Goal: Complete application form: Complete application form

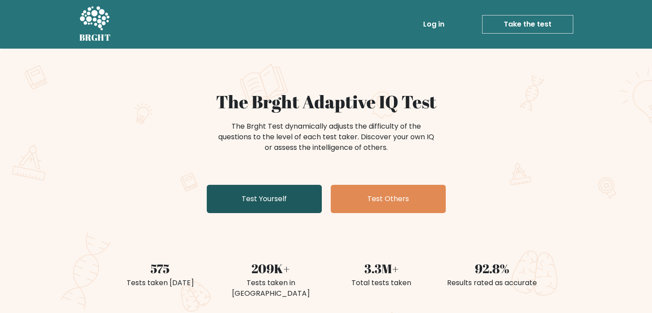
click at [278, 200] on link "Test Yourself" at bounding box center [264, 199] width 115 height 28
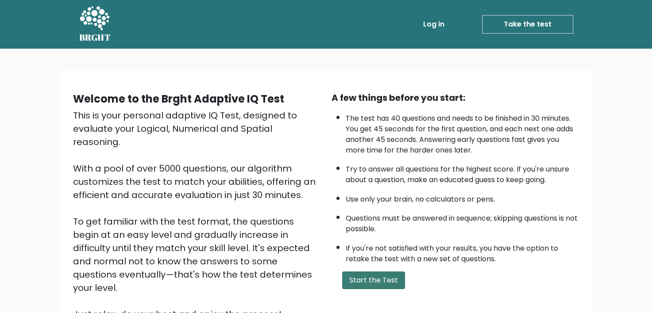
click at [349, 285] on button "Start the Test" at bounding box center [373, 281] width 63 height 18
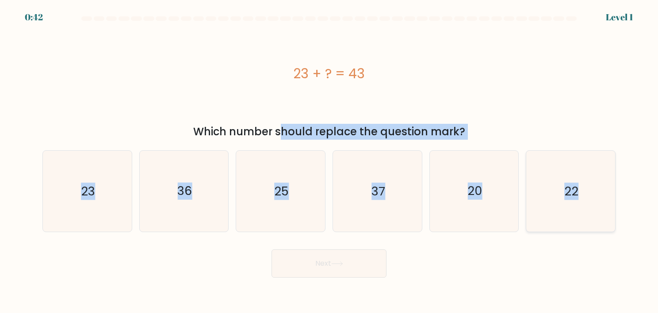
drag, startPoint x: 189, startPoint y: 134, endPoint x: 598, endPoint y: 186, distance: 412.6
click at [598, 186] on form "a." at bounding box center [329, 146] width 658 height 261
copy form "Which number should replace the question mark? a. 23 b. 36 c. 25 d. 37 e. 20 f.…"
click at [485, 181] on icon "20" at bounding box center [474, 191] width 81 height 81
click at [330, 161] on input "e. 20" at bounding box center [329, 159] width 0 height 4
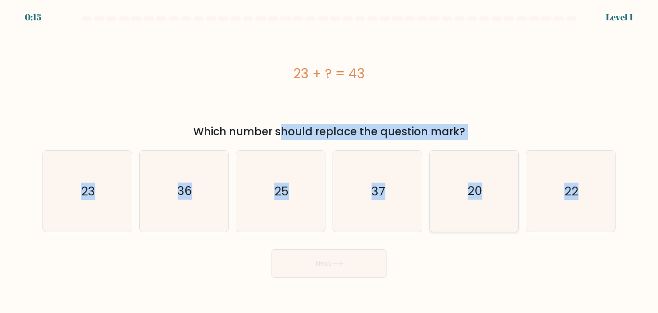
radio input "true"
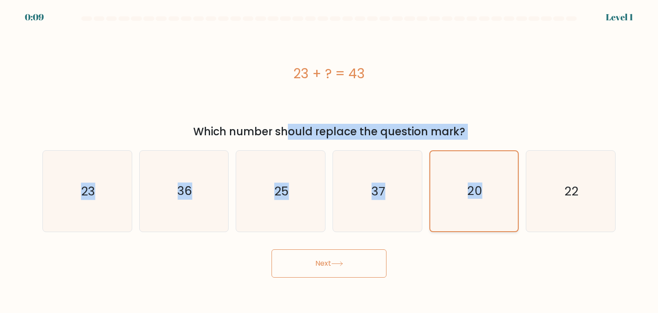
drag, startPoint x: 206, startPoint y: 129, endPoint x: 492, endPoint y: 186, distance: 292.3
click at [492, 186] on form "a." at bounding box center [329, 146] width 658 height 261
click at [253, 127] on div "Which number should replace the question mark?" at bounding box center [329, 132] width 563 height 16
drag, startPoint x: 195, startPoint y: 126, endPoint x: 592, endPoint y: 180, distance: 401.0
click at [592, 180] on form "a." at bounding box center [329, 146] width 658 height 261
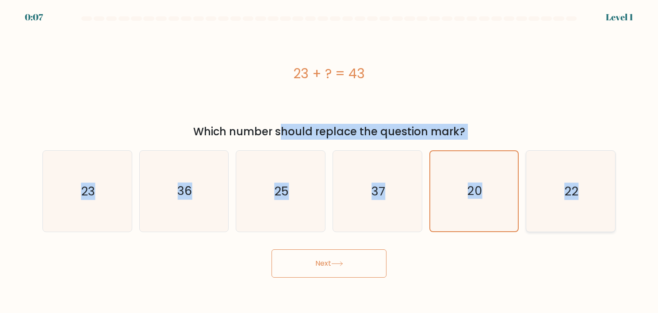
copy form "Which number should replace the question mark? a. 23 b. 36 c. 25 d. 37 e. 20 f.…"
click at [329, 263] on button "Next" at bounding box center [329, 264] width 115 height 28
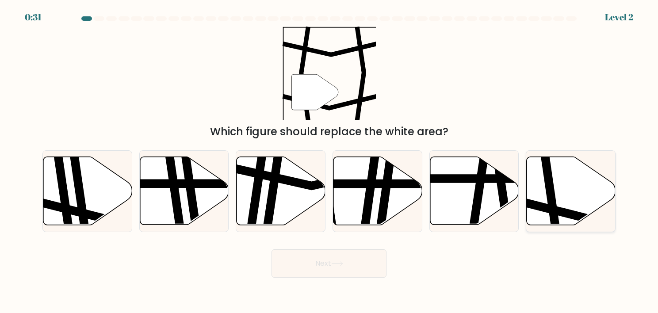
click at [559, 193] on icon at bounding box center [571, 191] width 89 height 68
click at [330, 161] on input "f." at bounding box center [329, 159] width 0 height 4
radio input "true"
click at [356, 268] on button "Next" at bounding box center [329, 264] width 115 height 28
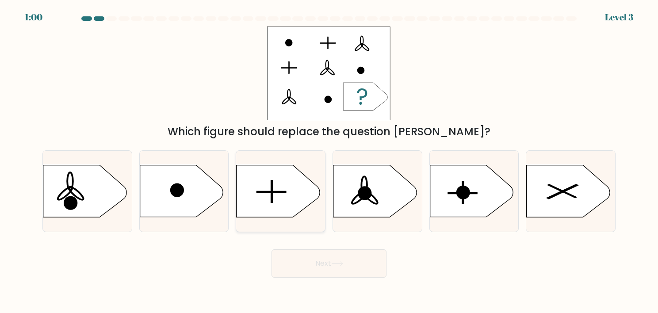
click at [275, 208] on icon at bounding box center [278, 191] width 83 height 52
click at [329, 161] on input "c." at bounding box center [329, 159] width 0 height 4
radio input "true"
click at [310, 266] on button "Next" at bounding box center [329, 264] width 115 height 28
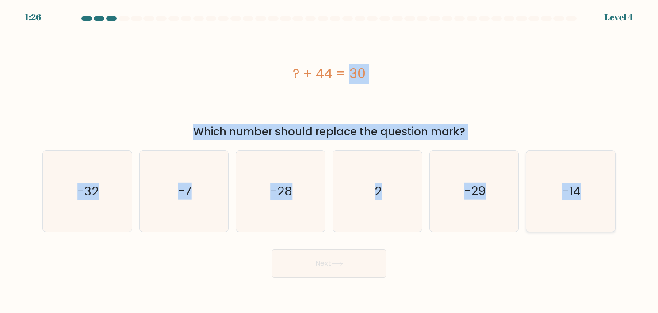
drag, startPoint x: 289, startPoint y: 73, endPoint x: 587, endPoint y: 188, distance: 318.8
click at [587, 188] on form "a. 2" at bounding box center [329, 146] width 658 height 261
copy form "? + 44 = 30 Which number should replace the question mark? a. -32 b. -7 c. -28 …"
click at [552, 173] on icon "-14" at bounding box center [570, 191] width 81 height 81
click at [330, 161] on input "f. -14" at bounding box center [329, 159] width 0 height 4
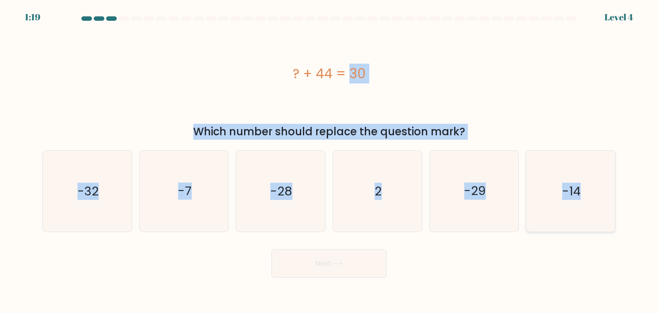
radio input "true"
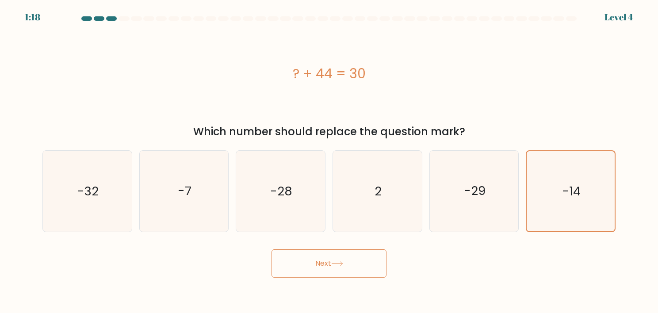
click at [350, 262] on button "Next" at bounding box center [329, 264] width 115 height 28
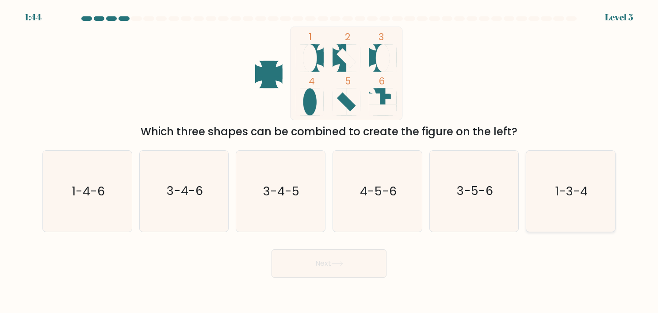
click at [583, 186] on text "1-3-4" at bounding box center [571, 191] width 33 height 17
click at [330, 161] on input "f. 1-3-4" at bounding box center [329, 159] width 0 height 4
radio input "true"
click at [339, 266] on icon at bounding box center [337, 263] width 12 height 5
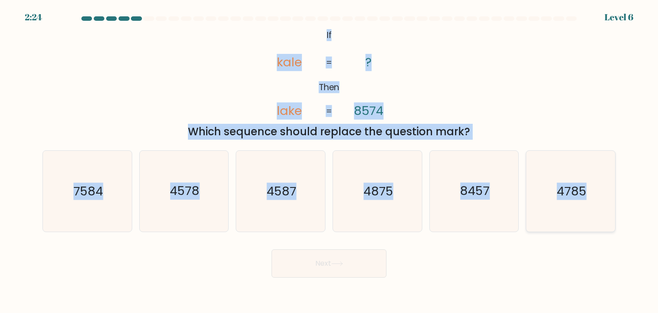
drag, startPoint x: 326, startPoint y: 38, endPoint x: 592, endPoint y: 193, distance: 308.5
click at [592, 193] on form "If ?" at bounding box center [329, 146] width 658 height 261
copy form "If Then kale lake ? 8574 = = Which sequence should replace the question mark? a…"
click at [119, 209] on icon "7584" at bounding box center [87, 191] width 81 height 81
click at [329, 161] on input "a. 7584" at bounding box center [329, 159] width 0 height 4
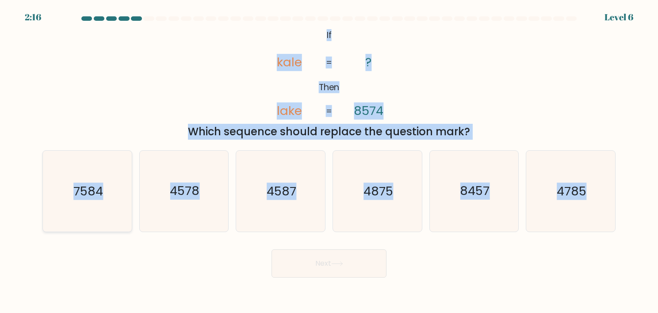
radio input "true"
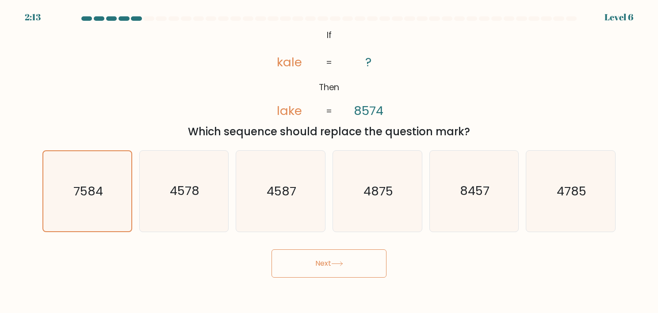
click at [293, 255] on button "Next" at bounding box center [329, 264] width 115 height 28
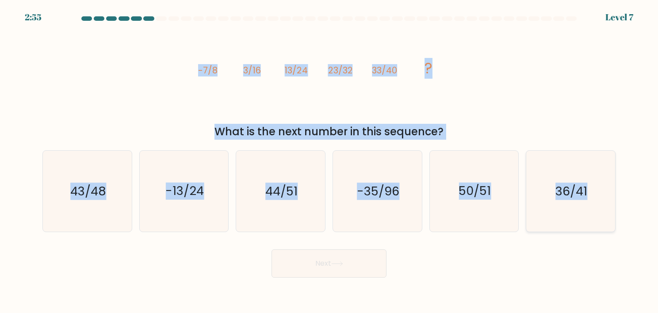
drag, startPoint x: 188, startPoint y: 73, endPoint x: 590, endPoint y: 181, distance: 416.8
click at [590, 181] on form at bounding box center [329, 146] width 658 height 261
copy form "-7/8 3/16 13/24 23/32 33/40 ? What is the next number in this sequence? a. 43/4…"
click at [97, 193] on text "43/48" at bounding box center [88, 191] width 36 height 17
click at [329, 161] on input "a. 43/48" at bounding box center [329, 159] width 0 height 4
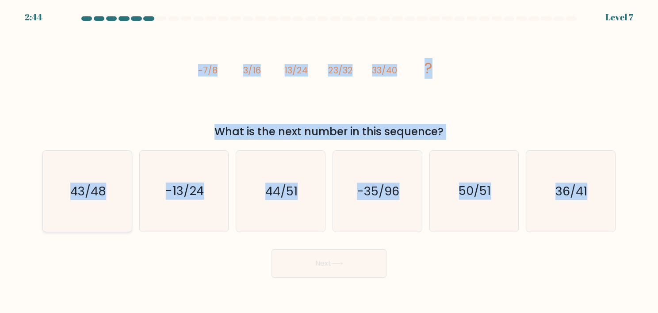
radio input "true"
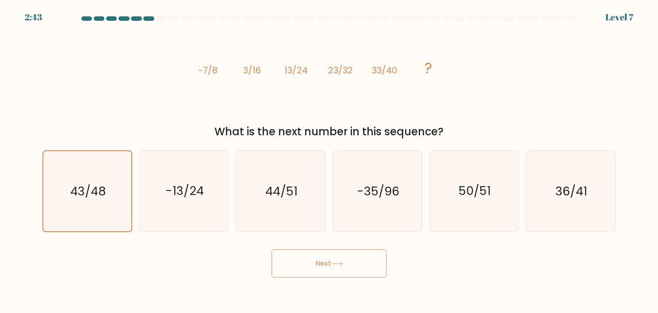
click at [359, 256] on button "Next" at bounding box center [329, 264] width 115 height 28
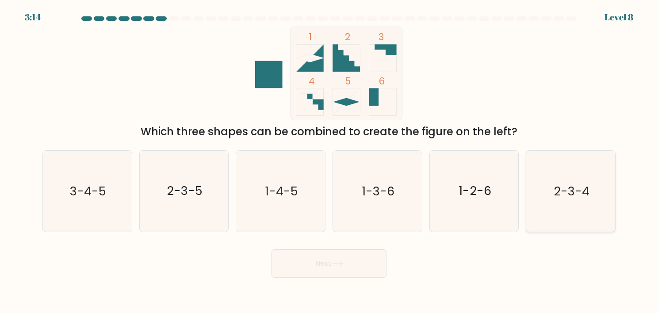
click at [599, 175] on icon "2-3-4" at bounding box center [570, 191] width 81 height 81
click at [330, 161] on input "f. 2-3-4" at bounding box center [329, 159] width 0 height 4
radio input "true"
click at [344, 273] on button "Next" at bounding box center [329, 264] width 115 height 28
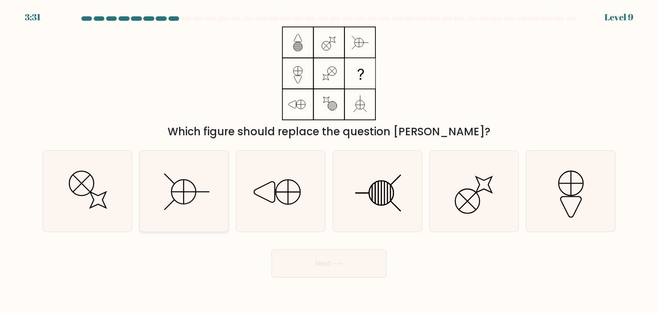
click at [194, 199] on icon at bounding box center [184, 192] width 24 height 24
click at [329, 161] on input "b." at bounding box center [329, 159] width 0 height 4
radio input "true"
click at [310, 269] on button "Next" at bounding box center [329, 264] width 115 height 28
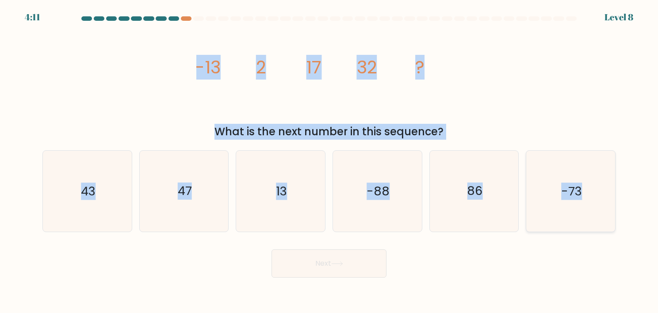
drag, startPoint x: 194, startPoint y: 64, endPoint x: 591, endPoint y: 179, distance: 412.8
click at [591, 179] on form at bounding box center [329, 146] width 658 height 261
copy form "-13 2 17 32 ? What is the next number in this sequence? a. 43 b. 47 c. 13 d. -8…"
click at [163, 117] on div "image/svg+xml -13 2 17 32 ? What is the next number in this sequence?" at bounding box center [329, 83] width 584 height 113
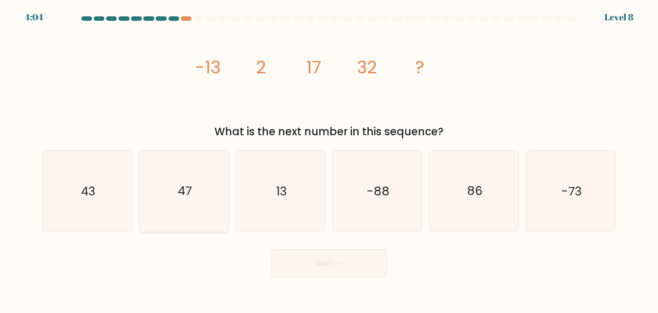
click at [193, 200] on icon "47" at bounding box center [184, 191] width 81 height 81
click at [329, 161] on input "b. 47" at bounding box center [329, 159] width 0 height 4
radio input "true"
click at [331, 280] on body "4:04 Level 8" at bounding box center [329, 156] width 658 height 313
click at [336, 262] on icon at bounding box center [337, 263] width 12 height 5
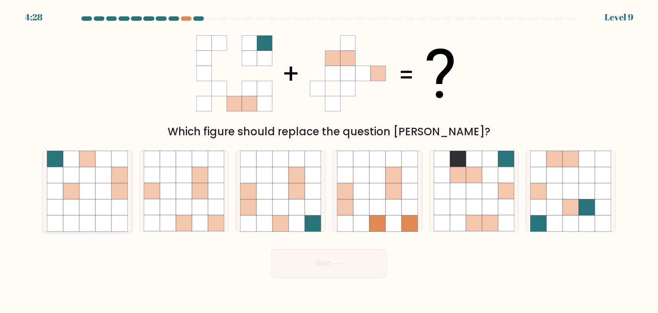
click at [44, 209] on div at bounding box center [87, 191] width 90 height 82
click at [329, 161] on input "a." at bounding box center [329, 159] width 0 height 4
radio input "true"
click at [329, 255] on button "Next" at bounding box center [329, 264] width 115 height 28
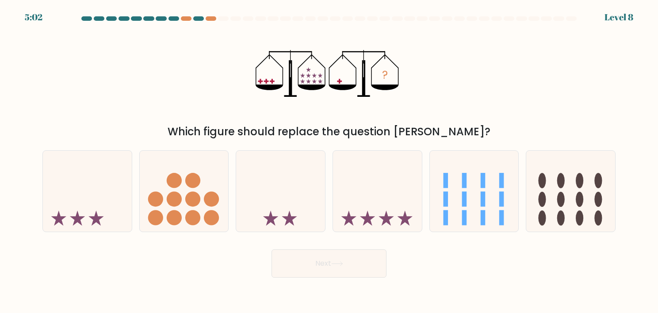
drag, startPoint x: 255, startPoint y: 39, endPoint x: 327, endPoint y: 101, distance: 95.0
click at [327, 101] on icon "?" at bounding box center [329, 74] width 147 height 94
click at [354, 196] on icon at bounding box center [377, 190] width 89 height 73
click at [330, 161] on input "d." at bounding box center [329, 159] width 0 height 4
radio input "true"
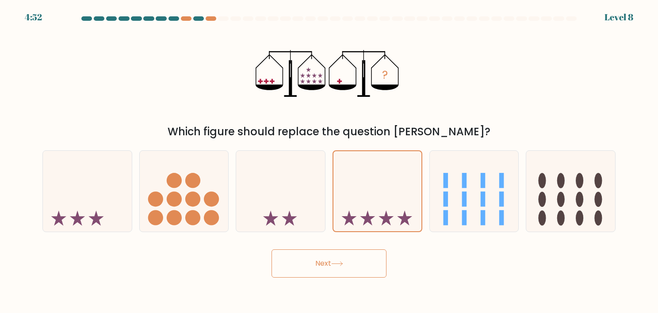
click at [338, 273] on button "Next" at bounding box center [329, 264] width 115 height 28
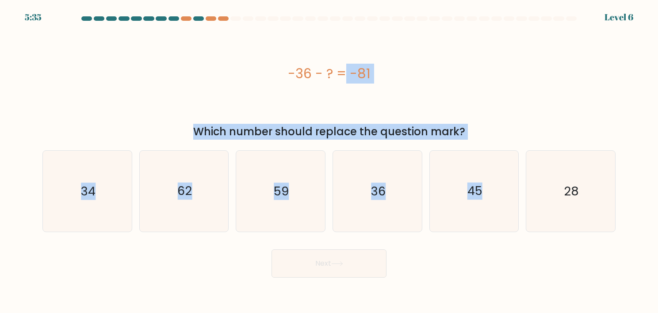
drag, startPoint x: 292, startPoint y: 66, endPoint x: 527, endPoint y: 151, distance: 249.4
click at [527, 151] on form "a." at bounding box center [329, 146] width 658 height 261
drag, startPoint x: 527, startPoint y: 151, endPoint x: 415, endPoint y: 81, distance: 132.6
click at [415, 81] on div "-36 - ? = -81" at bounding box center [328, 74] width 573 height 20
click at [305, 62] on div "-36 - ? = -81" at bounding box center [328, 74] width 573 height 94
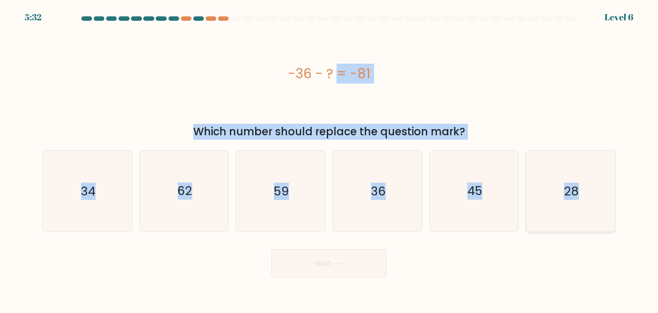
drag, startPoint x: 291, startPoint y: 75, endPoint x: 582, endPoint y: 195, distance: 314.8
click at [582, 195] on form "a." at bounding box center [329, 146] width 658 height 261
copy form "-36 - ? = -81 Which number should replace the question mark? a. 34 b. 62 c. 59 …"
click at [508, 186] on icon "45" at bounding box center [474, 191] width 81 height 81
click at [330, 161] on input "e. 45" at bounding box center [329, 159] width 0 height 4
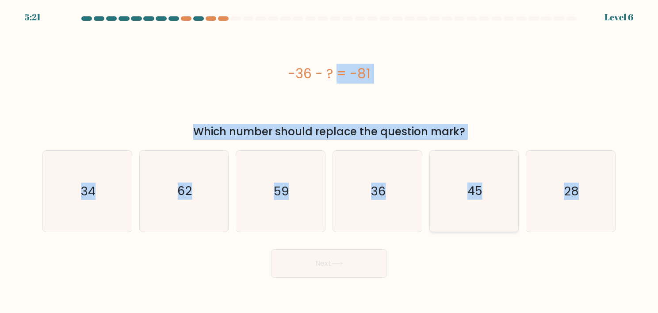
radio input "true"
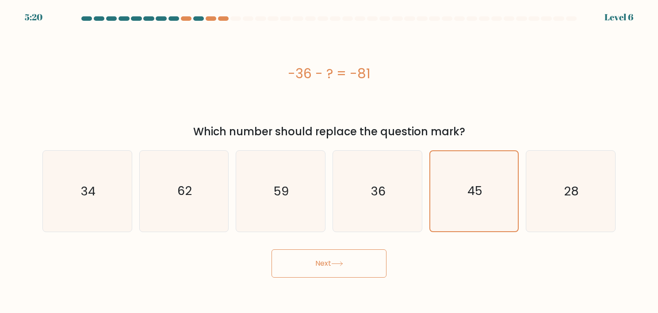
click at [365, 266] on button "Next" at bounding box center [329, 264] width 115 height 28
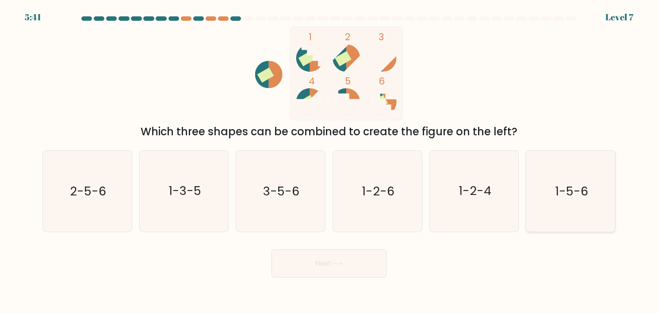
click at [558, 191] on text "1-5-6" at bounding box center [571, 191] width 33 height 17
click at [330, 161] on input "f. 1-5-6" at bounding box center [329, 159] width 0 height 4
radio input "true"
click at [321, 267] on button "Next" at bounding box center [329, 264] width 115 height 28
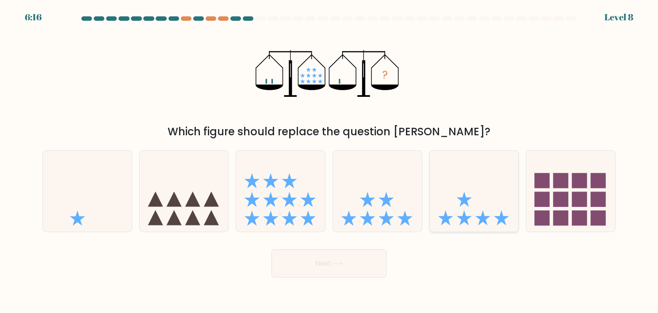
click at [459, 196] on icon at bounding box center [474, 190] width 89 height 73
click at [330, 161] on input "e." at bounding box center [329, 159] width 0 height 4
radio input "true"
click at [334, 273] on button "Next" at bounding box center [329, 264] width 115 height 28
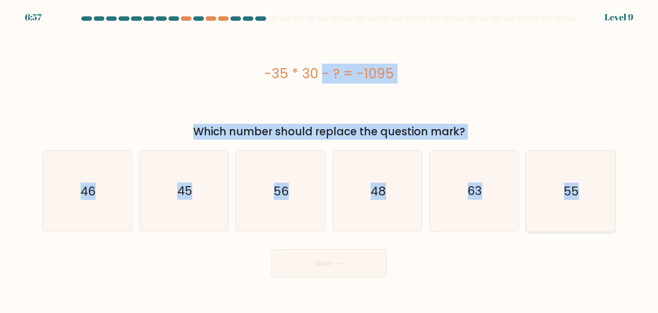
drag, startPoint x: 280, startPoint y: 69, endPoint x: 613, endPoint y: 177, distance: 349.8
click at [613, 177] on form "a." at bounding box center [329, 146] width 658 height 261
copy form "-35 * 30 - ? = -1095 Which number should replace the question mark? a. 46 b. 45…"
click at [179, 183] on text "45" at bounding box center [184, 191] width 15 height 17
click at [329, 161] on input "b. 45" at bounding box center [329, 159] width 0 height 4
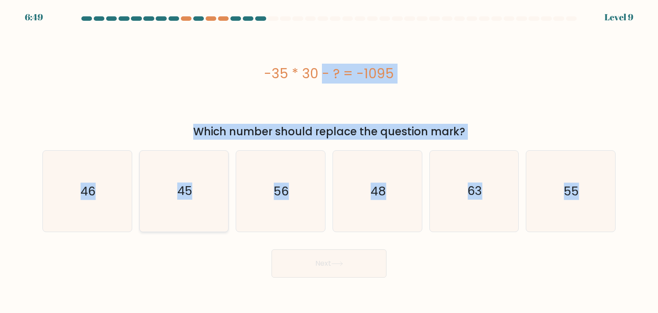
radio input "true"
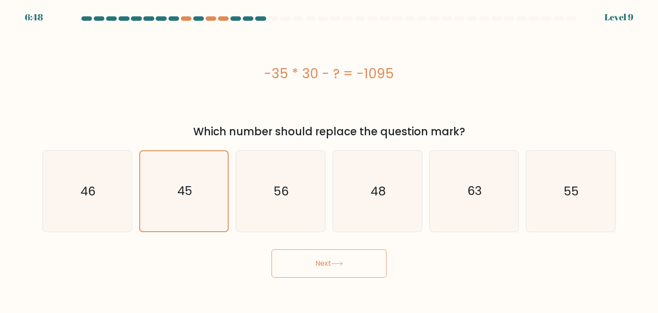
click at [297, 254] on button "Next" at bounding box center [329, 264] width 115 height 28
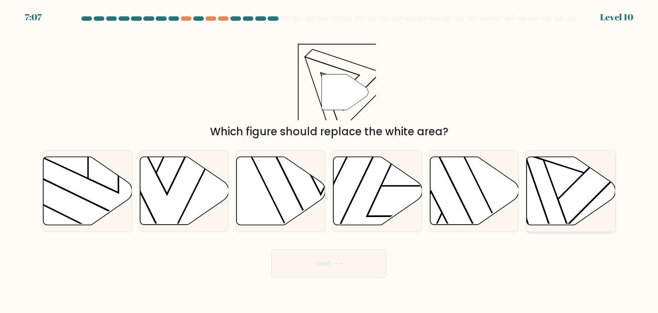
click at [544, 180] on icon at bounding box center [571, 191] width 89 height 68
click at [330, 161] on input "f." at bounding box center [329, 159] width 0 height 4
radio input "true"
click at [332, 272] on button "Next" at bounding box center [329, 264] width 115 height 28
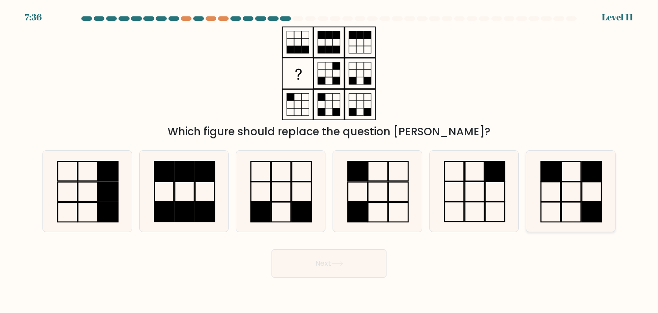
click at [563, 191] on icon at bounding box center [570, 191] width 81 height 81
click at [330, 161] on input "f." at bounding box center [329, 159] width 0 height 4
radio input "true"
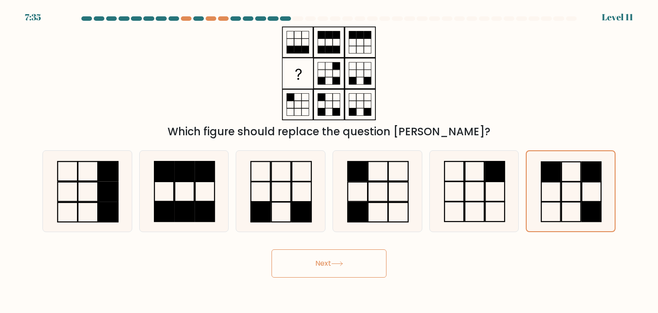
click at [328, 271] on button "Next" at bounding box center [329, 264] width 115 height 28
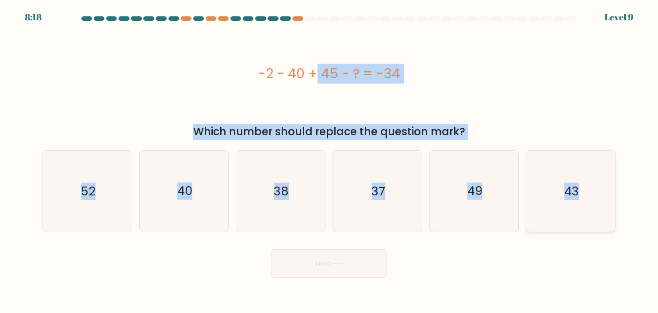
drag, startPoint x: 284, startPoint y: 82, endPoint x: 593, endPoint y: 181, distance: 324.3
click at [593, 181] on form "a." at bounding box center [329, 146] width 658 height 261
copy form "-2 - 40 + 45 - ? = -34 Which number should replace the question mark? a. 52 b. …"
drag, startPoint x: 388, startPoint y: 180, endPoint x: 386, endPoint y: 185, distance: 5.6
click at [388, 180] on icon "37" at bounding box center [377, 191] width 81 height 81
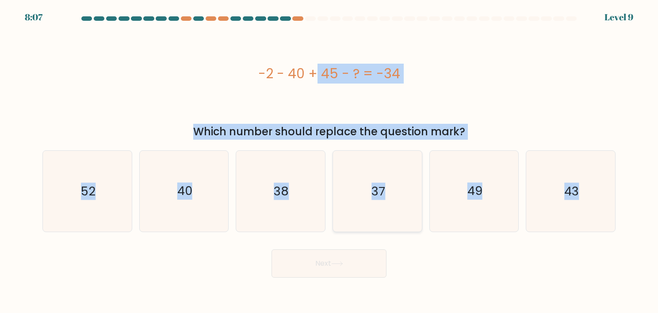
click at [330, 161] on input "d. 37" at bounding box center [329, 159] width 0 height 4
radio input "true"
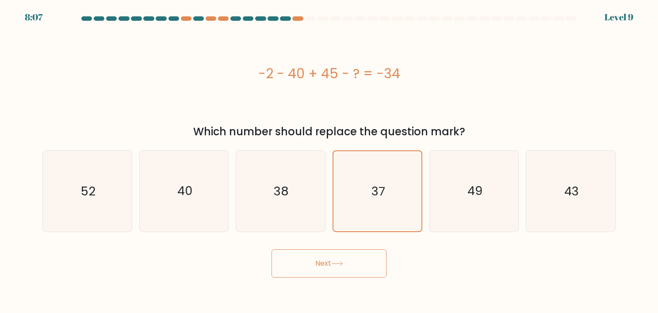
click at [329, 264] on button "Next" at bounding box center [329, 264] width 115 height 28
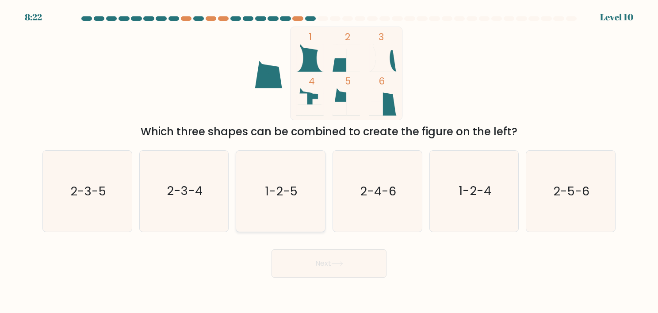
click at [315, 211] on icon "1-2-5" at bounding box center [280, 191] width 81 height 81
click at [329, 161] on input "c. 1-2-5" at bounding box center [329, 159] width 0 height 4
radio input "true"
click at [315, 274] on button "Next" at bounding box center [329, 264] width 115 height 28
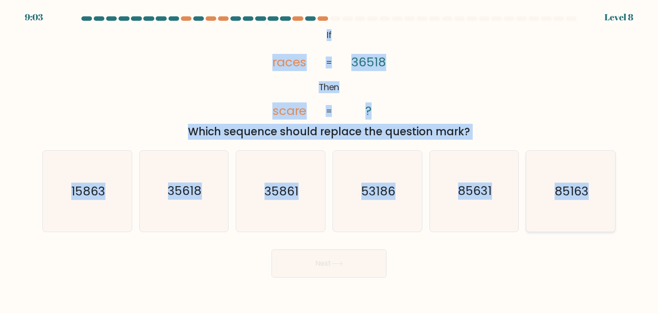
drag, startPoint x: 332, startPoint y: 50, endPoint x: 604, endPoint y: 181, distance: 302.4
click at [604, 181] on form "If ?" at bounding box center [329, 146] width 658 height 261
copy form "If Then races scare 36518 ? = = Which sequence should replace the question mark…"
click at [550, 119] on div "@import url('https://fonts.googleapis.com/css?family=Abril+Fatface:400,100,100i…" at bounding box center [329, 83] width 584 height 113
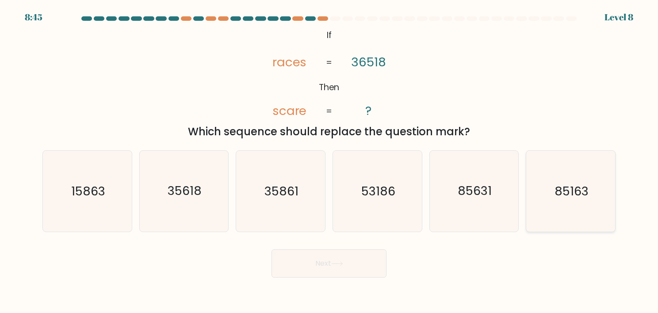
click at [564, 200] on text "85163" at bounding box center [572, 191] width 34 height 17
click at [330, 161] on input "f. 85163" at bounding box center [329, 159] width 0 height 4
radio input "true"
click at [339, 265] on icon at bounding box center [337, 263] width 12 height 5
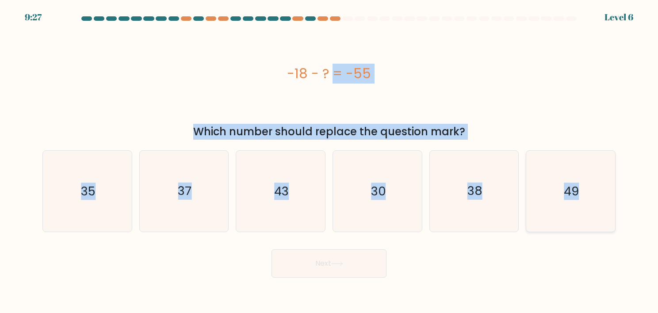
drag, startPoint x: 288, startPoint y: 76, endPoint x: 596, endPoint y: 182, distance: 326.6
click at [596, 182] on form "a." at bounding box center [329, 146] width 658 height 261
drag, startPoint x: 209, startPoint y: 191, endPoint x: 227, endPoint y: 196, distance: 18.5
click at [209, 191] on icon "37" at bounding box center [184, 191] width 81 height 81
click at [329, 161] on input "b. 37" at bounding box center [329, 159] width 0 height 4
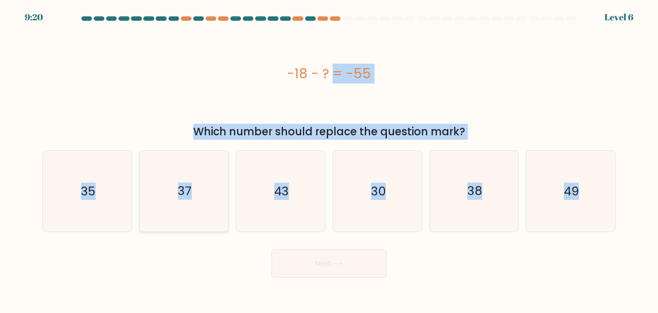
radio input "true"
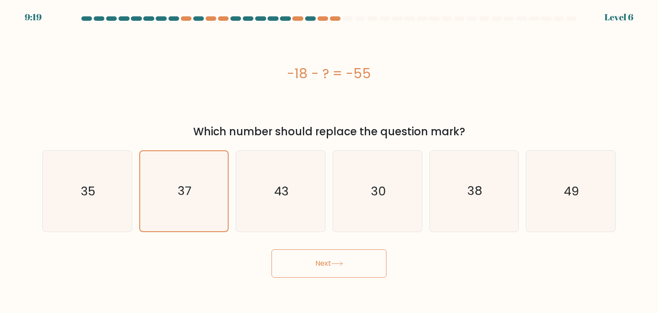
click at [315, 265] on button "Next" at bounding box center [329, 264] width 115 height 28
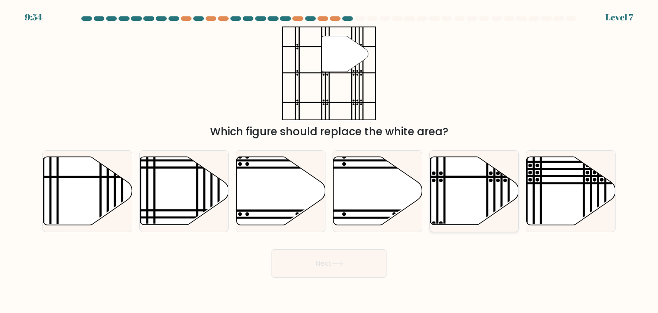
click at [471, 172] on icon at bounding box center [474, 191] width 89 height 68
click at [330, 161] on input "e." at bounding box center [329, 159] width 0 height 4
radio input "true"
click at [350, 268] on button "Next" at bounding box center [329, 264] width 115 height 28
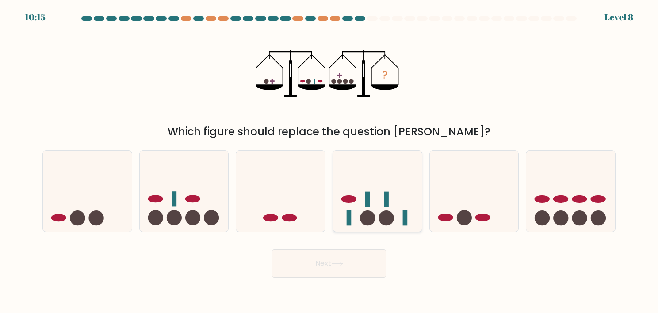
click at [386, 192] on icon at bounding box center [377, 190] width 89 height 73
click at [330, 161] on input "d." at bounding box center [329, 159] width 0 height 4
radio input "true"
click at [353, 273] on button "Next" at bounding box center [329, 264] width 115 height 28
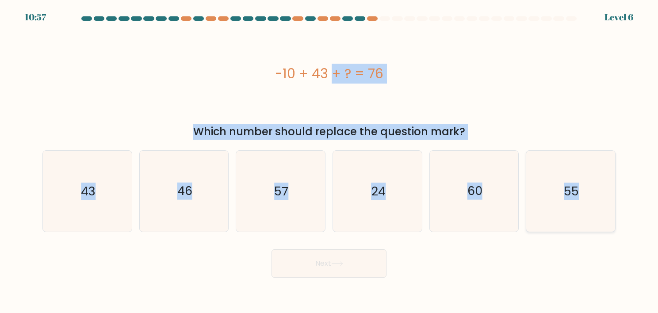
drag, startPoint x: 271, startPoint y: 69, endPoint x: 597, endPoint y: 168, distance: 341.0
click at [597, 168] on form "a." at bounding box center [329, 146] width 658 height 261
drag, startPoint x: 99, startPoint y: 197, endPoint x: 126, endPoint y: 207, distance: 28.7
click at [100, 197] on icon "43" at bounding box center [87, 191] width 81 height 81
click at [329, 161] on input "a. 43" at bounding box center [329, 159] width 0 height 4
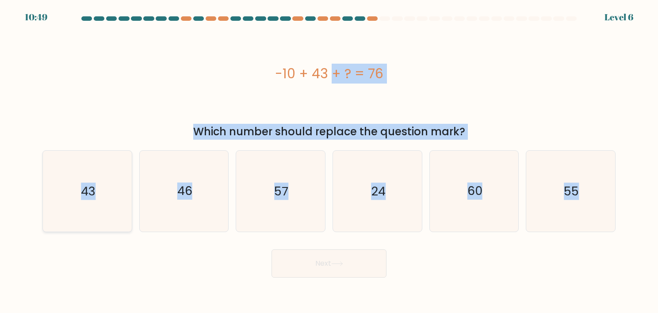
radio input "true"
click at [307, 264] on button "Next" at bounding box center [329, 264] width 115 height 28
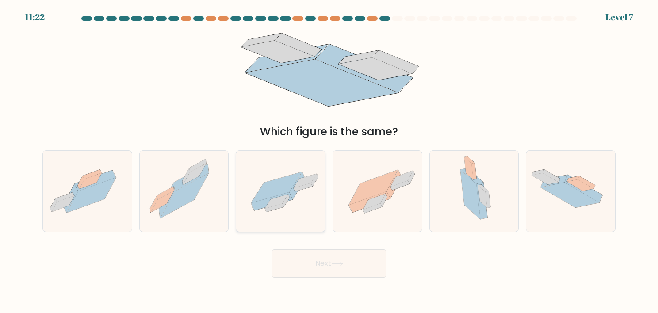
click at [299, 186] on icon at bounding box center [305, 181] width 23 height 14
click at [329, 161] on input "c." at bounding box center [329, 159] width 0 height 4
radio input "true"
click at [323, 271] on button "Next" at bounding box center [329, 264] width 115 height 28
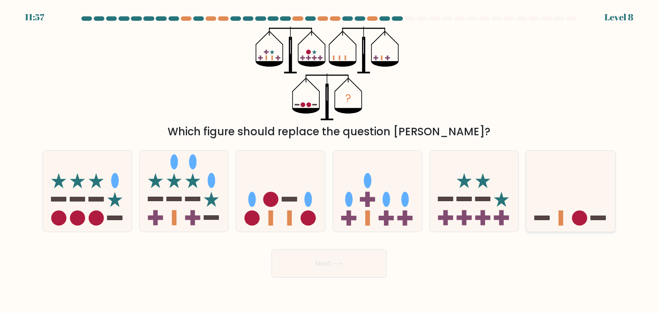
click at [557, 177] on icon at bounding box center [570, 190] width 89 height 73
click at [330, 161] on input "f." at bounding box center [329, 159] width 0 height 4
radio input "true"
click at [352, 264] on button "Next" at bounding box center [329, 264] width 115 height 28
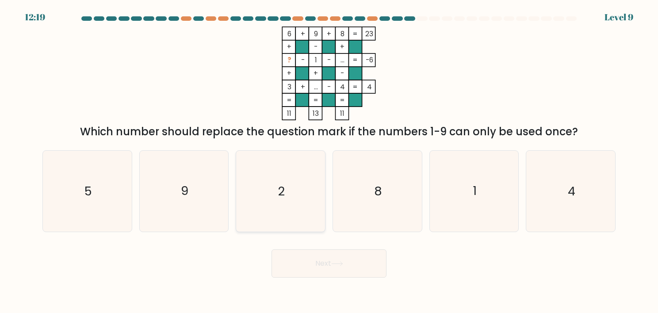
click at [280, 165] on icon "2" at bounding box center [280, 191] width 81 height 81
click at [329, 161] on input "c. 2" at bounding box center [329, 159] width 0 height 4
radio input "true"
click at [317, 263] on button "Next" at bounding box center [329, 264] width 115 height 28
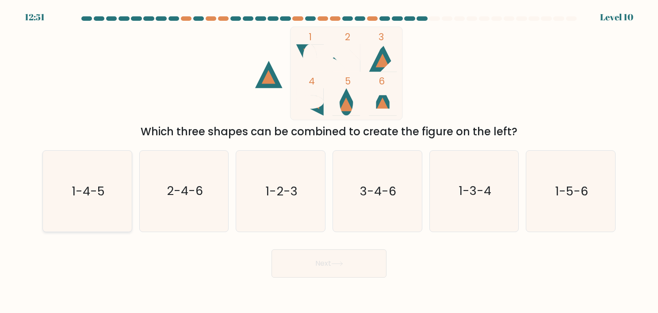
click at [123, 195] on icon "1-4-5" at bounding box center [87, 191] width 81 height 81
click at [329, 161] on input "a. 1-4-5" at bounding box center [329, 159] width 0 height 4
radio input "true"
click at [345, 257] on button "Next" at bounding box center [329, 264] width 115 height 28
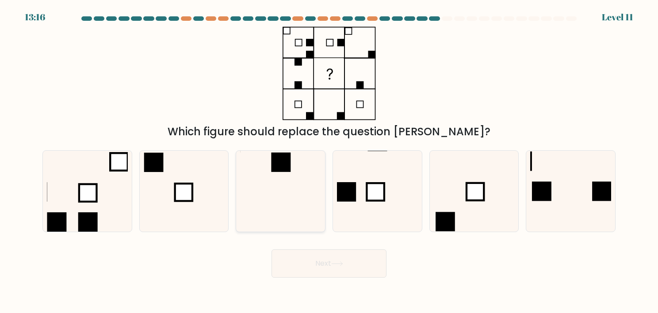
click at [277, 211] on icon at bounding box center [280, 191] width 81 height 81
click at [329, 161] on input "c." at bounding box center [329, 159] width 0 height 4
radio input "true"
click at [323, 280] on body "13:16 Level 11" at bounding box center [329, 156] width 658 height 313
click at [341, 261] on button "Next" at bounding box center [329, 264] width 115 height 28
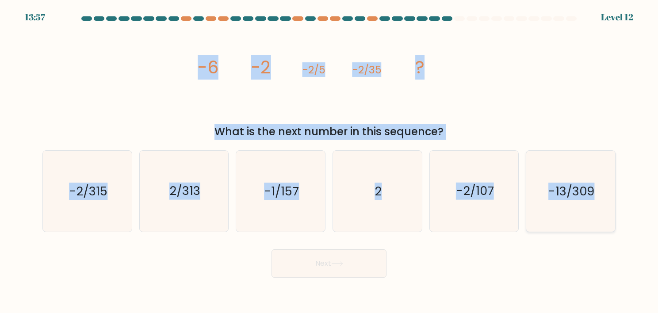
drag, startPoint x: 199, startPoint y: 61, endPoint x: 602, endPoint y: 189, distance: 423.4
click at [602, 189] on form at bounding box center [329, 146] width 658 height 261
click at [116, 194] on icon "-2/315" at bounding box center [87, 191] width 81 height 81
click at [329, 161] on input "a. -2/315" at bounding box center [329, 159] width 0 height 4
radio input "true"
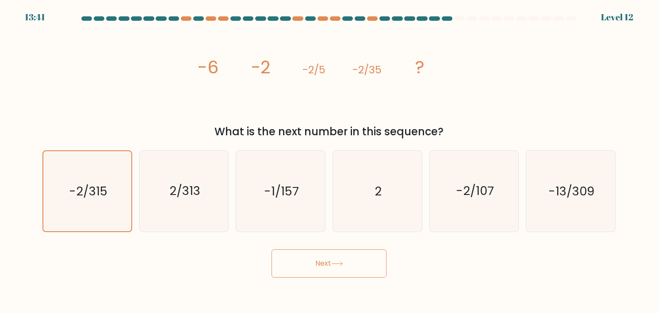
click at [341, 258] on button "Next" at bounding box center [329, 264] width 115 height 28
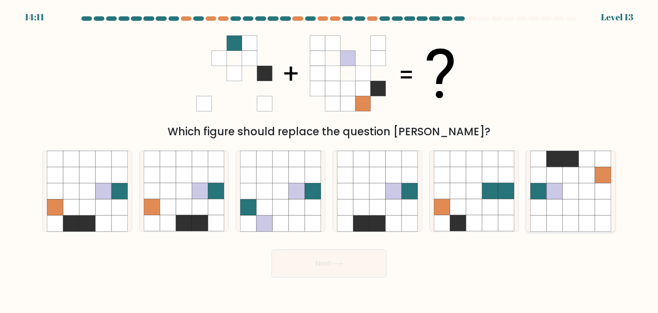
click at [545, 193] on icon at bounding box center [539, 191] width 16 height 16
click at [330, 161] on input "f." at bounding box center [329, 159] width 0 height 4
radio input "true"
click at [315, 259] on button "Next" at bounding box center [329, 264] width 115 height 28
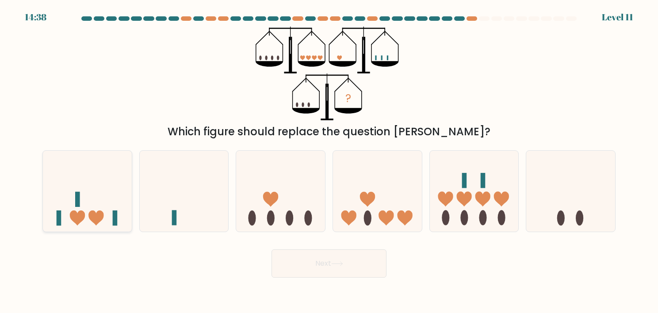
click at [74, 221] on icon at bounding box center [77, 218] width 15 height 15
click at [329, 161] on input "a." at bounding box center [329, 159] width 0 height 4
radio input "true"
click at [292, 260] on button "Next" at bounding box center [329, 264] width 115 height 28
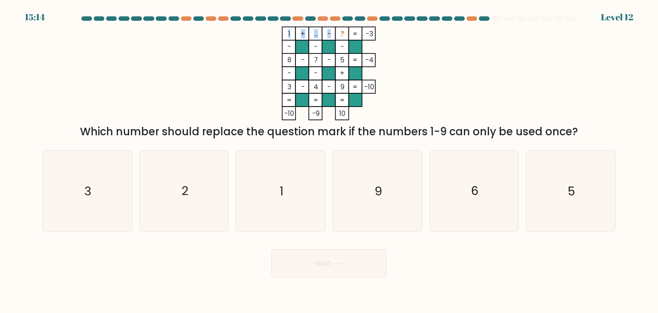
drag, startPoint x: 340, startPoint y: 35, endPoint x: 351, endPoint y: 92, distance: 58.1
click at [351, 92] on icon "1 + ... - ? -3 - - - 8 - 7 - 5 -4 - - + 3 - 4 - 9 = -10 = = = = -10 -9 10 =" at bounding box center [328, 74] width 265 height 94
click at [498, 185] on icon "6" at bounding box center [474, 191] width 81 height 81
click at [330, 161] on input "e. 6" at bounding box center [329, 159] width 0 height 4
radio input "true"
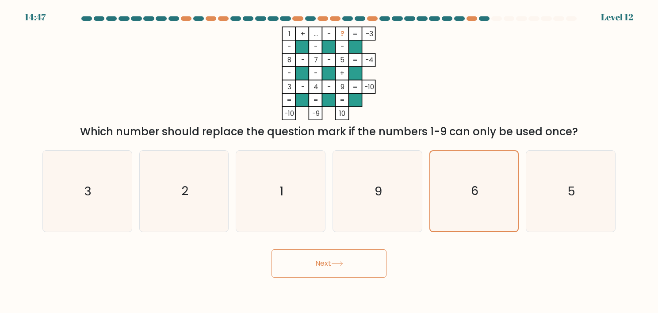
click at [356, 251] on button "Next" at bounding box center [329, 264] width 115 height 28
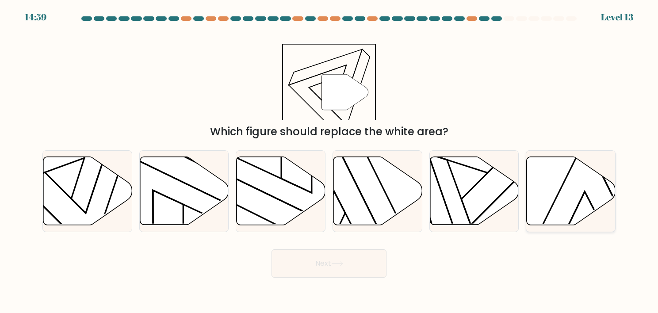
click at [546, 176] on icon at bounding box center [571, 191] width 89 height 68
click at [330, 161] on input "f." at bounding box center [329, 159] width 0 height 4
radio input "true"
click at [303, 258] on button "Next" at bounding box center [329, 264] width 115 height 28
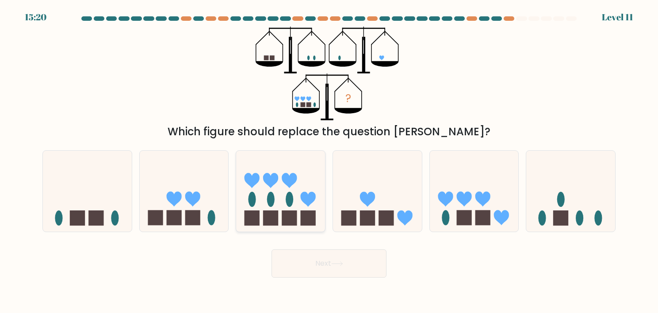
click at [285, 189] on icon at bounding box center [280, 190] width 89 height 73
click at [329, 161] on input "c." at bounding box center [329, 159] width 0 height 4
radio input "true"
click at [319, 250] on button "Next" at bounding box center [329, 264] width 115 height 28
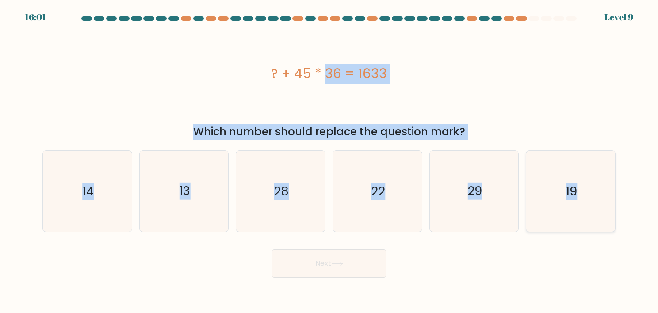
drag, startPoint x: 300, startPoint y: 87, endPoint x: 586, endPoint y: 185, distance: 302.4
click at [586, 185] on form "a." at bounding box center [329, 146] width 658 height 261
click at [181, 200] on text "13" at bounding box center [184, 191] width 11 height 17
click at [329, 161] on input "b. 13" at bounding box center [329, 159] width 0 height 4
radio input "true"
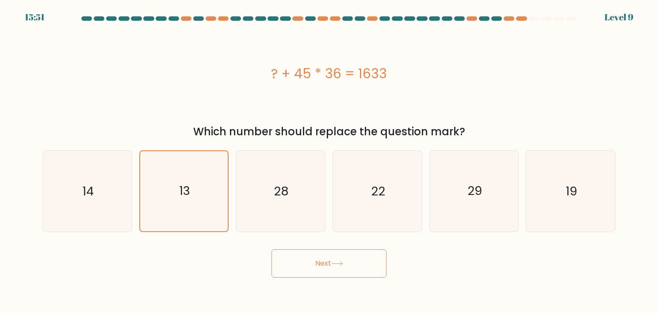
click at [299, 258] on button "Next" at bounding box center [329, 264] width 115 height 28
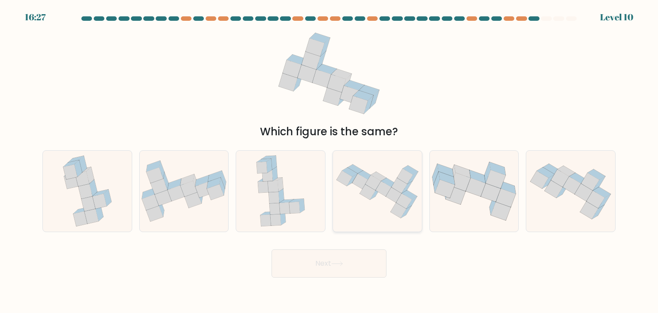
click at [357, 191] on icon at bounding box center [377, 191] width 89 height 63
click at [330, 161] on input "d." at bounding box center [329, 159] width 0 height 4
radio input "true"
click at [334, 267] on button "Next" at bounding box center [329, 264] width 115 height 28
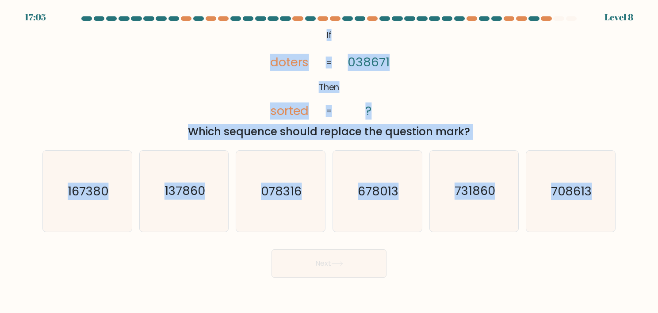
drag, startPoint x: 327, startPoint y: 36, endPoint x: 626, endPoint y: 205, distance: 343.1
click at [626, 205] on form "If ?" at bounding box center [329, 146] width 658 height 261
click at [435, 79] on div "@import url('https://fonts.googleapis.com/css?family=Abril+Fatface:400,100,100i…" at bounding box center [329, 83] width 584 height 113
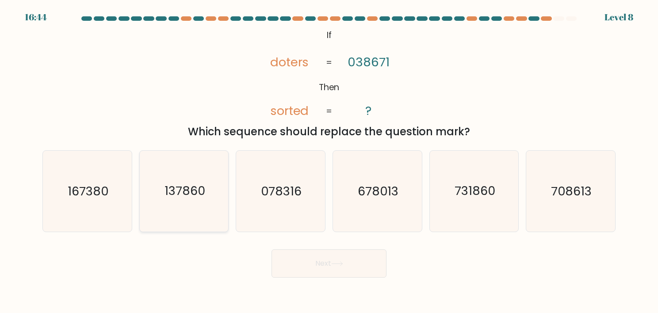
click at [176, 196] on text "137860" at bounding box center [185, 191] width 41 height 17
click at [329, 161] on input "b. 137860" at bounding box center [329, 159] width 0 height 4
radio input "true"
click at [317, 271] on button "Next" at bounding box center [329, 264] width 115 height 28
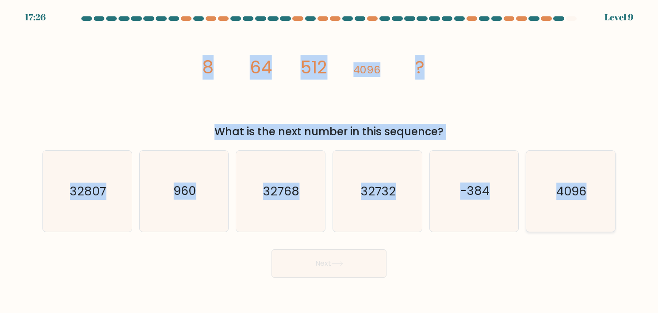
drag, startPoint x: 200, startPoint y: 65, endPoint x: 593, endPoint y: 172, distance: 407.6
click at [593, 172] on form at bounding box center [329, 146] width 658 height 261
click at [276, 194] on text "32768" at bounding box center [281, 191] width 36 height 17
click at [329, 161] on input "c. 32768" at bounding box center [329, 159] width 0 height 4
radio input "true"
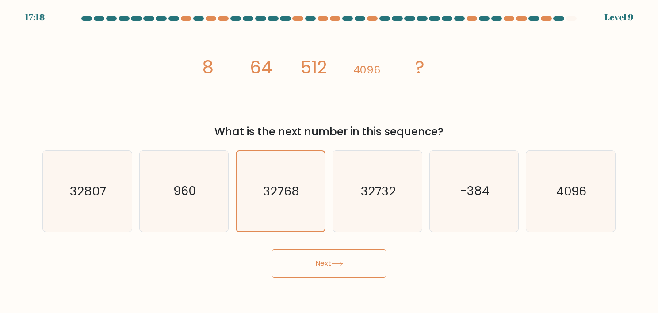
click at [322, 258] on button "Next" at bounding box center [329, 264] width 115 height 28
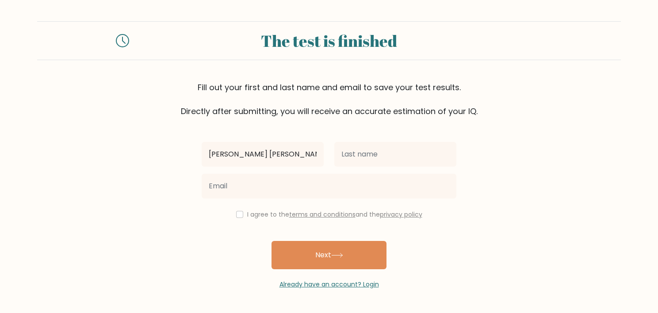
type input "[PERSON_NAME] [PERSON_NAME]"
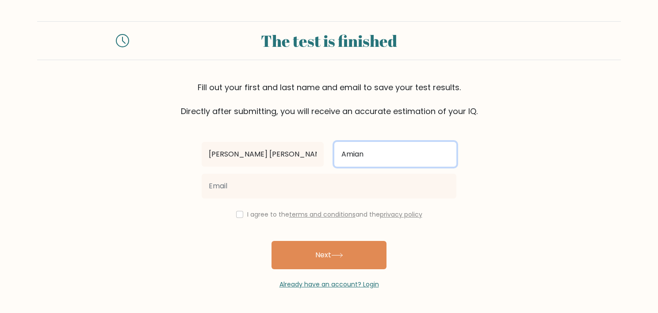
type input "Amian"
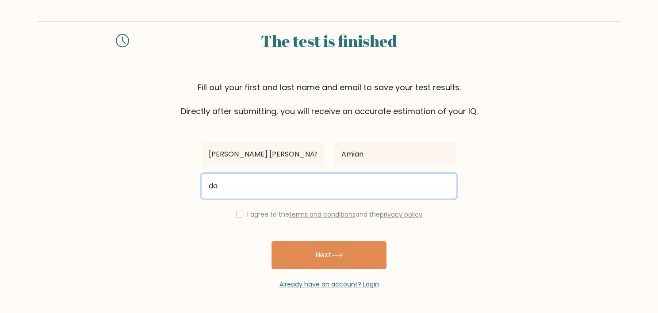
type input "[EMAIL_ADDRESS][DOMAIN_NAME]"
click at [361, 180] on input "[EMAIL_ADDRESS][DOMAIN_NAME]" at bounding box center [329, 186] width 255 height 25
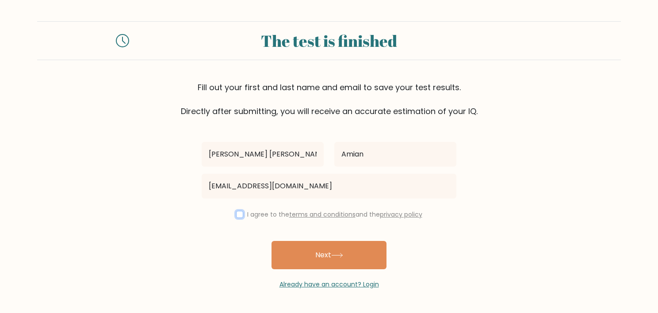
click at [240, 215] on input "checkbox" at bounding box center [239, 214] width 7 height 7
checkbox input "true"
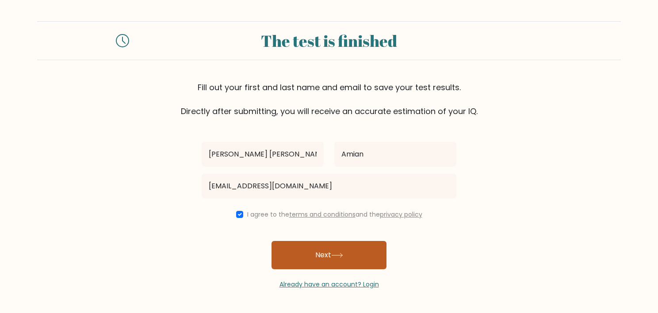
click at [287, 250] on button "Next" at bounding box center [329, 255] width 115 height 28
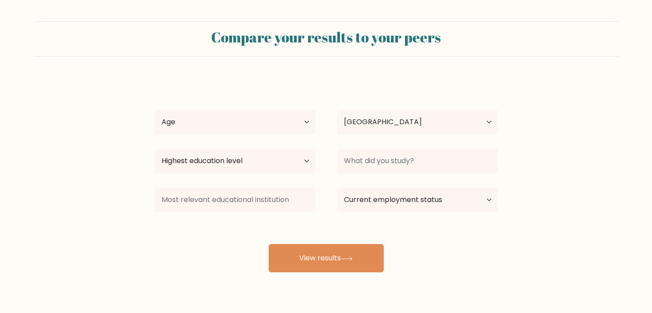
select select "PH"
click at [235, 114] on select "Age Under 18 years old 18-24 years old 25-34 years old 35-44 years old 45-54 ye…" at bounding box center [234, 122] width 161 height 25
select select "25_34"
click at [154, 110] on select "Age Under 18 years old 18-24 years old 25-34 years old 35-44 years old 45-54 ye…" at bounding box center [234, 122] width 161 height 25
click at [323, 75] on form "Compare your results to your peers Danielle Anne Amian Age Under 18 years old 1…" at bounding box center [326, 146] width 652 height 251
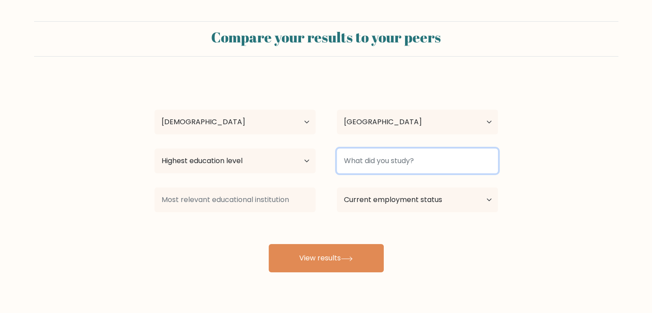
click at [376, 152] on input at bounding box center [417, 161] width 161 height 25
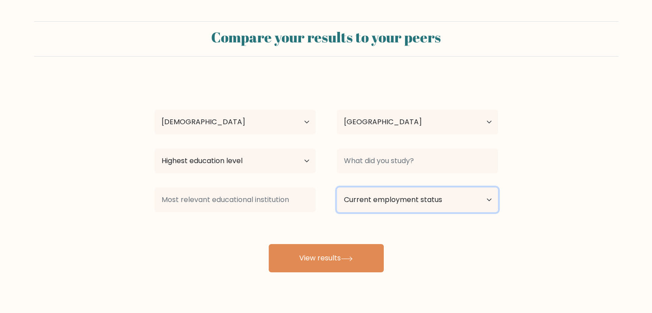
click at [386, 202] on select "Current employment status Employed Student Retired Other / prefer not to answer" at bounding box center [417, 200] width 161 height 25
select select "employed"
click at [337, 188] on select "Current employment status Employed Student Retired Other / prefer not to answer" at bounding box center [417, 200] width 161 height 25
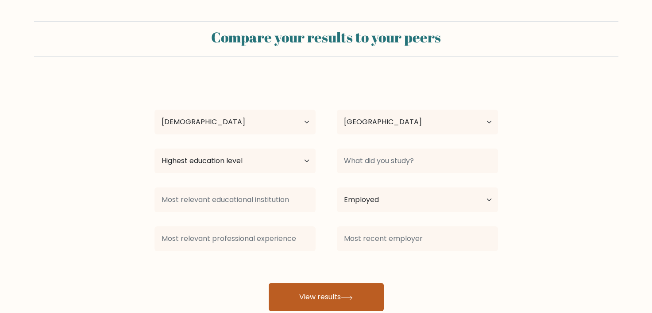
click at [303, 298] on button "View results" at bounding box center [326, 297] width 115 height 28
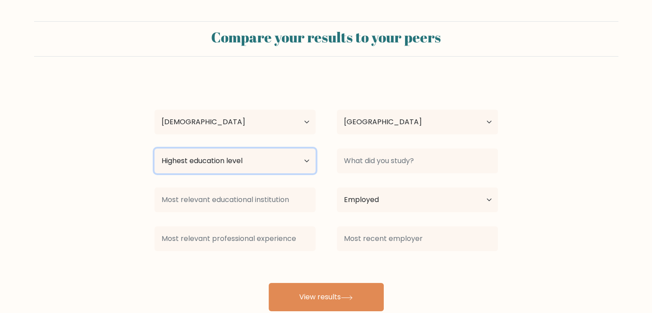
click at [233, 167] on select "Highest education level No schooling Primary Lower Secondary Upper Secondary Oc…" at bounding box center [234, 161] width 161 height 25
select select "bachelors_degree"
click at [154, 149] on select "Highest education level No schooling Primary Lower Secondary Upper Secondary Oc…" at bounding box center [234, 161] width 161 height 25
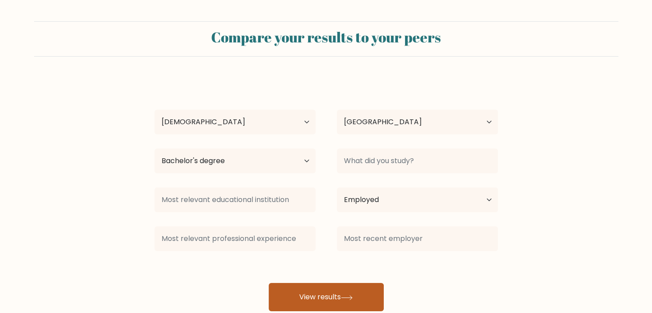
click at [319, 309] on button "View results" at bounding box center [326, 297] width 115 height 28
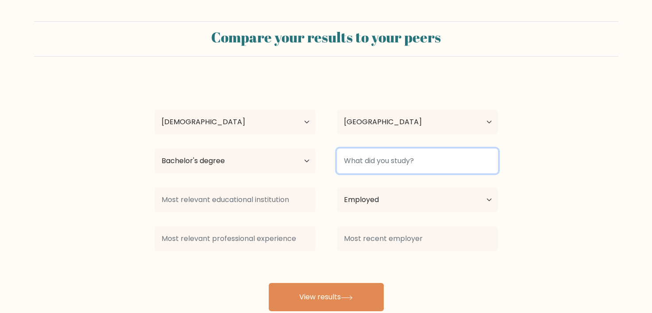
click at [381, 158] on input at bounding box center [417, 161] width 161 height 25
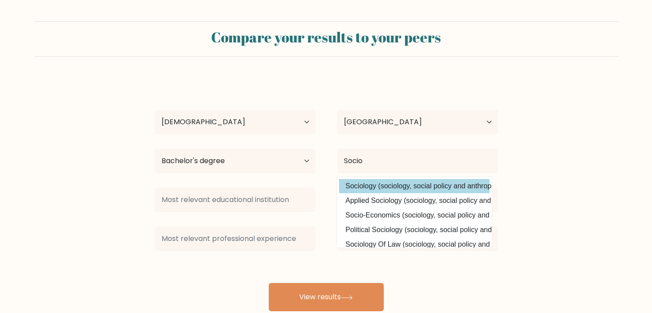
click at [377, 192] on div "Danielle Anne Amian Age Under 18 years old 18-24 years old 25-34 years old 35-4…" at bounding box center [326, 195] width 354 height 234
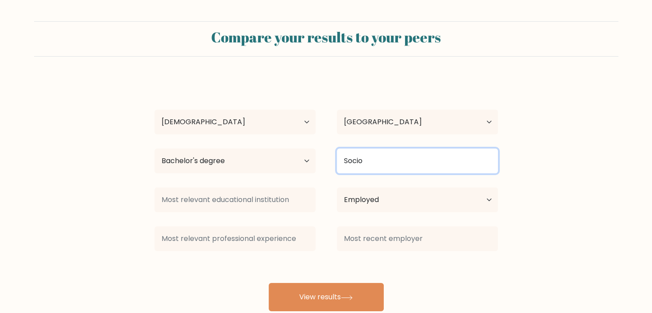
click at [375, 160] on input "Socio" at bounding box center [417, 161] width 161 height 25
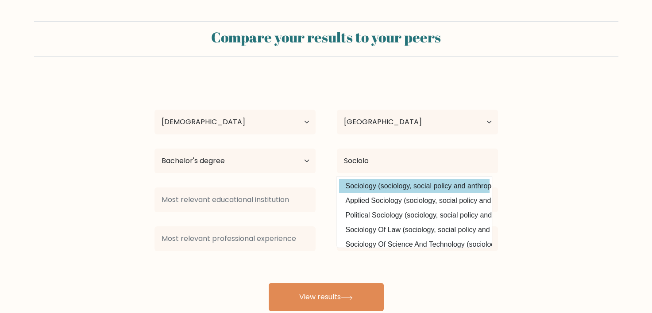
click at [372, 188] on div "Danielle Anne Amian Age Under 18 years old 18-24 years old 25-34 years old 35-4…" at bounding box center [326, 195] width 354 height 234
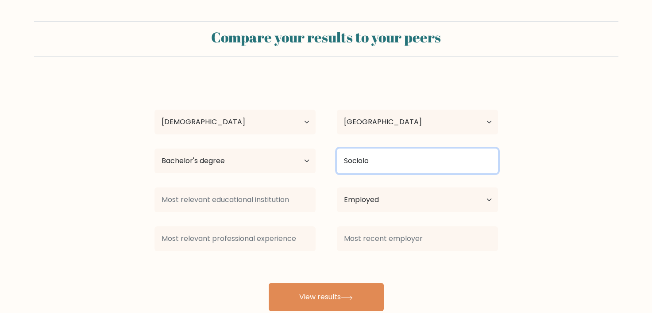
click at [381, 159] on input "Sociolo" at bounding box center [417, 161] width 161 height 25
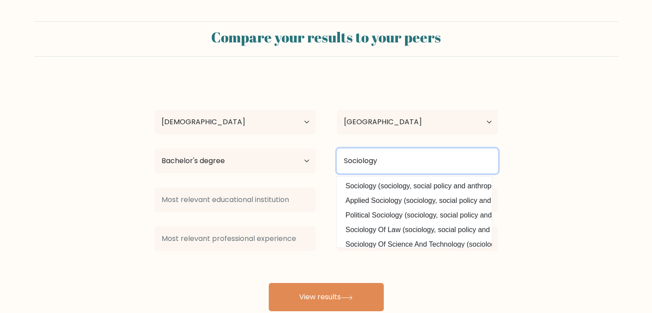
type input "Sociology"
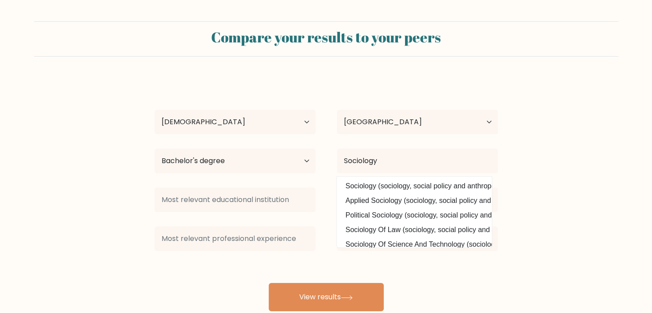
click at [557, 126] on form "Compare your results to your peers Danielle Anne Amian Age Under 18 years old 1…" at bounding box center [326, 166] width 652 height 290
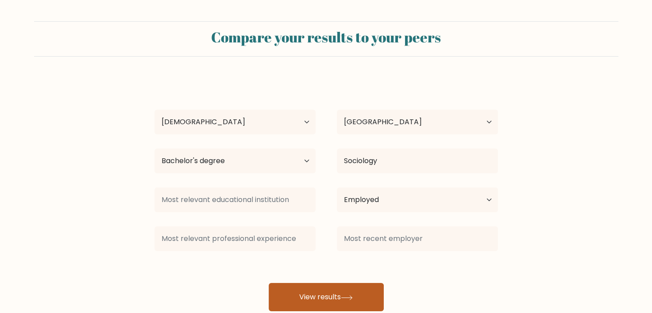
click at [322, 293] on button "View results" at bounding box center [326, 297] width 115 height 28
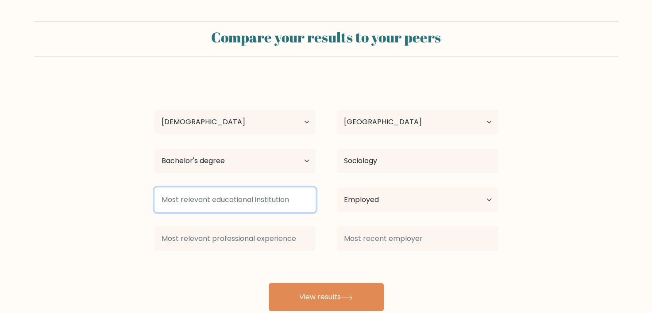
click at [254, 192] on input at bounding box center [234, 200] width 161 height 25
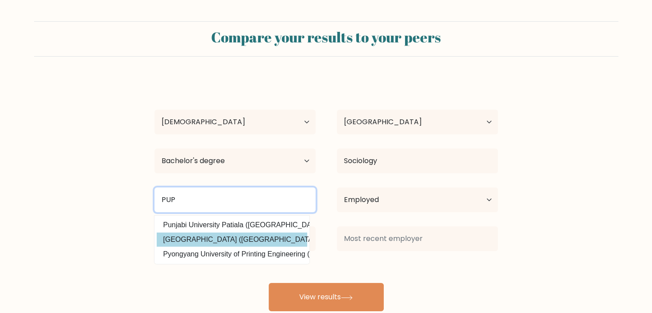
type input "PUP"
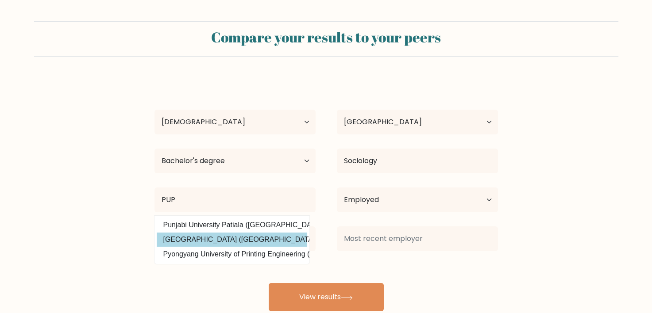
click at [240, 239] on div "Danielle Anne Amian Age Under 18 years old 18-24 years old 25-34 years old 35-4…" at bounding box center [326, 195] width 354 height 234
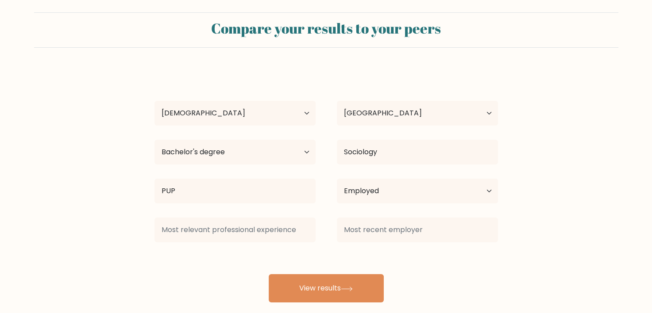
scroll to position [22, 0]
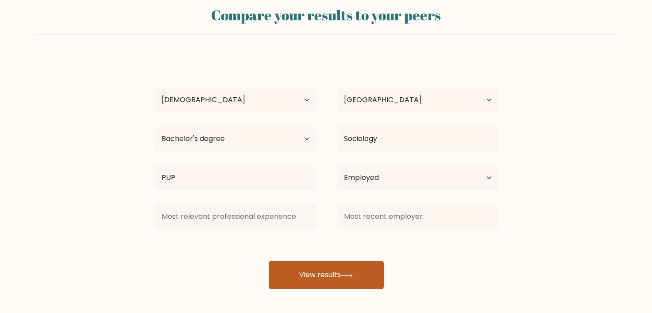
click at [339, 277] on button "View results" at bounding box center [326, 275] width 115 height 28
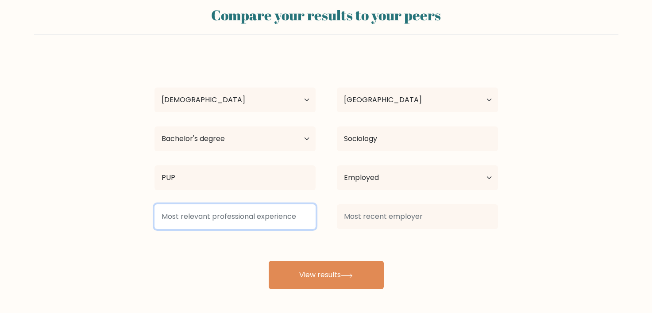
click at [288, 218] on input at bounding box center [234, 216] width 161 height 25
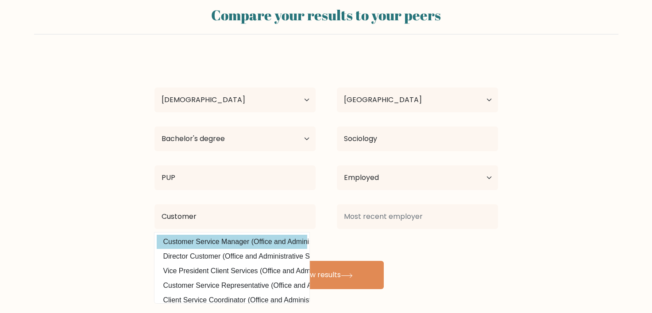
click at [268, 243] on option "Customer Service Manager (Office and Administrative Support)" at bounding box center [232, 242] width 150 height 14
type input "Customer Service Manager"
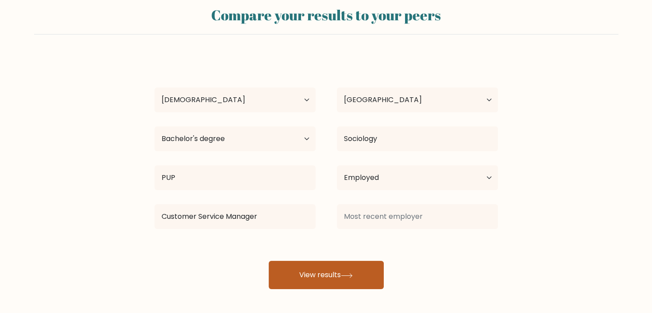
click at [308, 272] on button "View results" at bounding box center [326, 275] width 115 height 28
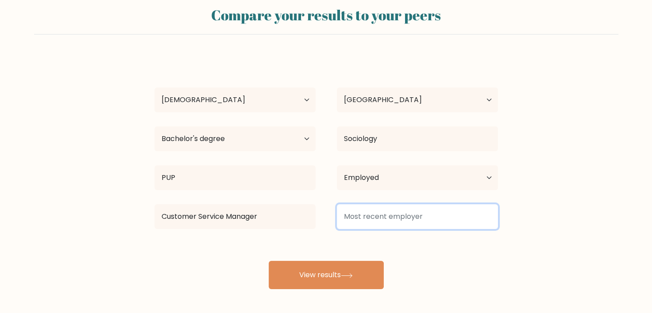
click at [402, 214] on input at bounding box center [417, 216] width 161 height 25
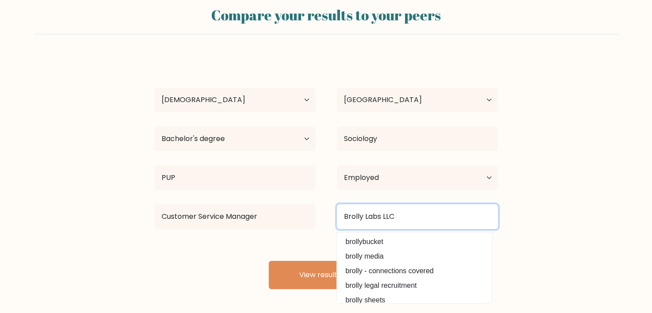
type input "Brolly Labs LLC"
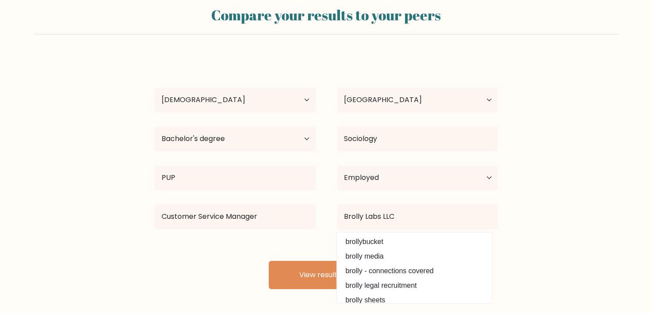
click at [294, 250] on div "Danielle Anne Amian Age Under 18 years old 18-24 years old 25-34 years old 35-4…" at bounding box center [326, 173] width 354 height 234
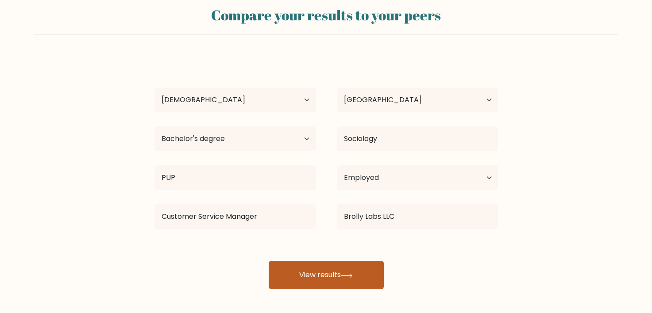
click at [299, 272] on button "View results" at bounding box center [326, 275] width 115 height 28
